Goal: Task Accomplishment & Management: Manage account settings

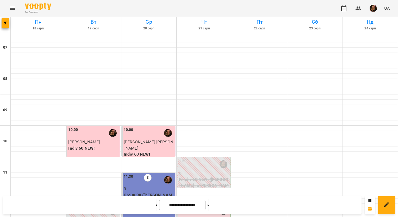
scroll to position [209, 0]
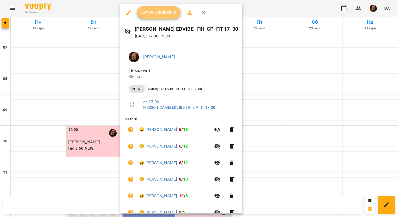
click at [162, 15] on span "Урок відбувся" at bounding box center [158, 12] width 35 height 6
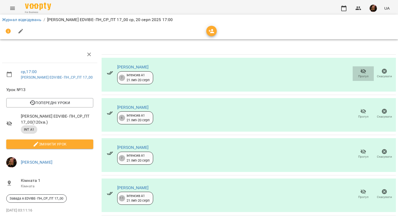
click at [356, 72] on span "Прогул" at bounding box center [363, 73] width 15 height 10
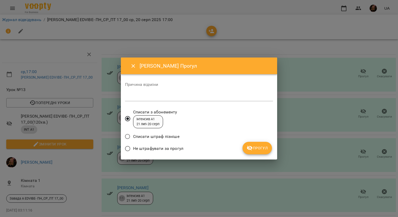
drag, startPoint x: 174, startPoint y: 148, endPoint x: 188, endPoint y: 143, distance: 14.8
click at [174, 148] on span "Не штрафувати за прогул" at bounding box center [158, 149] width 50 height 6
click at [171, 100] on div "*" at bounding box center [199, 97] width 148 height 8
click at [258, 148] on span "Прогул" at bounding box center [257, 148] width 21 height 6
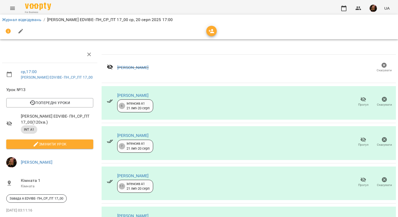
click at [361, 100] on icon "button" at bounding box center [364, 99] width 6 height 6
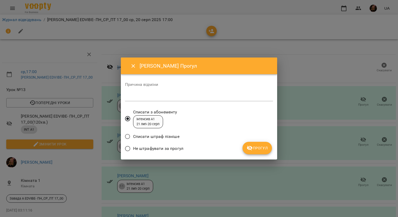
click at [164, 148] on span "Не штрафувати за прогул" at bounding box center [158, 149] width 50 height 6
click at [197, 90] on div "Причина відміни *" at bounding box center [199, 93] width 148 height 21
click at [194, 95] on textarea at bounding box center [199, 97] width 148 height 5
click at [259, 150] on span "Прогул" at bounding box center [257, 148] width 21 height 6
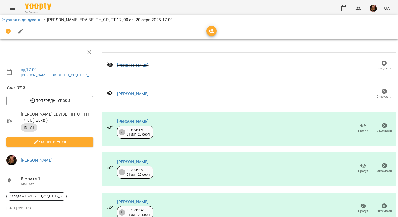
scroll to position [63, 0]
click at [361, 203] on icon "button" at bounding box center [364, 206] width 6 height 6
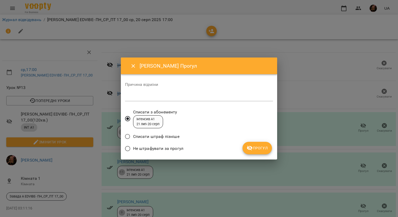
click at [162, 149] on span "Не штрафувати за прогул" at bounding box center [158, 149] width 50 height 6
click at [162, 95] on textarea at bounding box center [199, 97] width 148 height 5
click at [257, 150] on span "Прогул" at bounding box center [257, 148] width 21 height 6
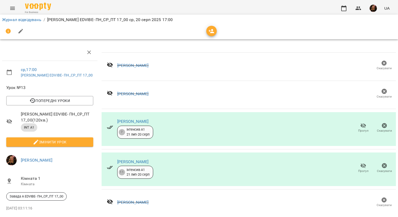
scroll to position [0, 0]
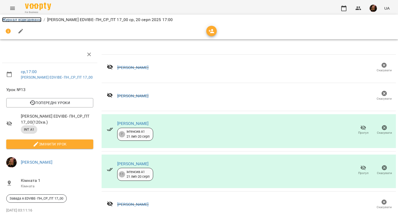
click at [40, 20] on link "Журнал відвідувань" at bounding box center [21, 19] width 39 height 5
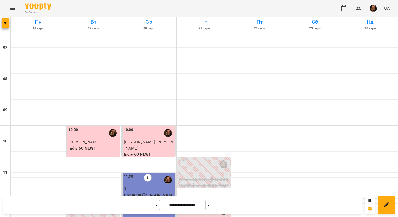
scroll to position [287, 0]
click at [377, 10] on img "button" at bounding box center [373, 8] width 7 height 7
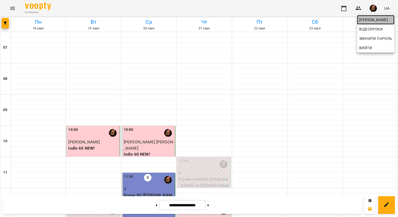
click at [379, 19] on span "[PERSON_NAME]" at bounding box center [376, 20] width 33 height 6
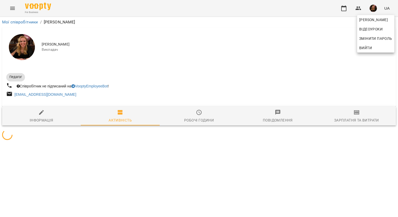
click at [356, 114] on div at bounding box center [199, 108] width 398 height 217
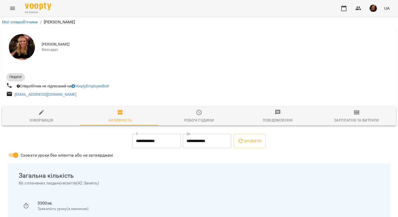
click at [356, 114] on icon "button" at bounding box center [356, 113] width 5 height 4
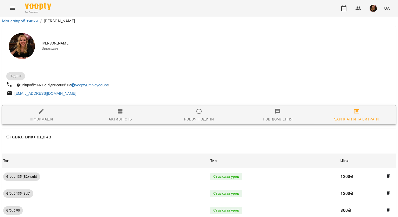
scroll to position [521, 0]
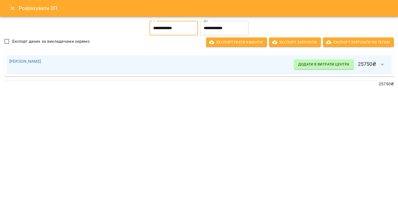
click at [180, 30] on input "**********" at bounding box center [174, 28] width 48 height 15
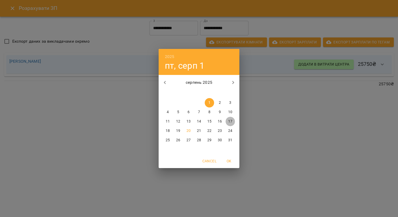
click at [229, 124] on p "17" at bounding box center [230, 121] width 4 height 5
type input "**********"
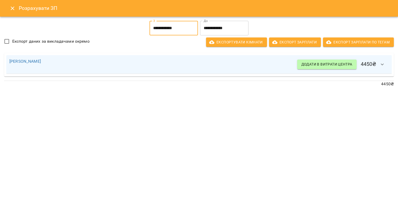
click at [387, 65] on button "button" at bounding box center [382, 64] width 13 height 13
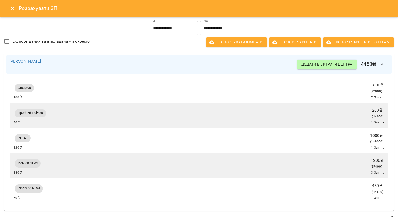
click at [382, 62] on icon "button" at bounding box center [383, 65] width 6 height 6
